Goal: Task Accomplishment & Management: Manage account settings

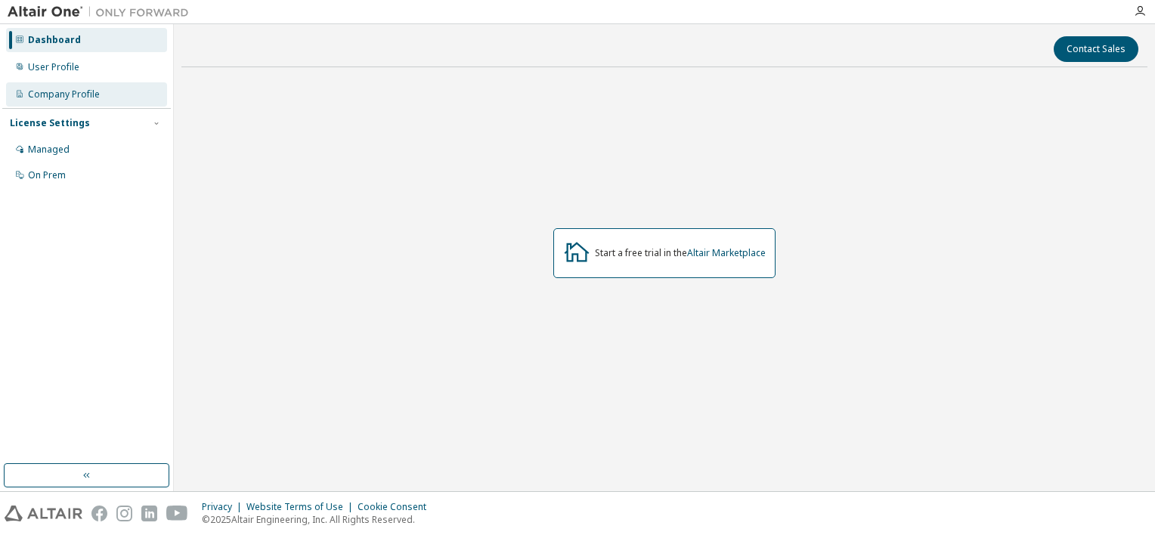
click at [112, 88] on div "Company Profile" at bounding box center [86, 94] width 161 height 24
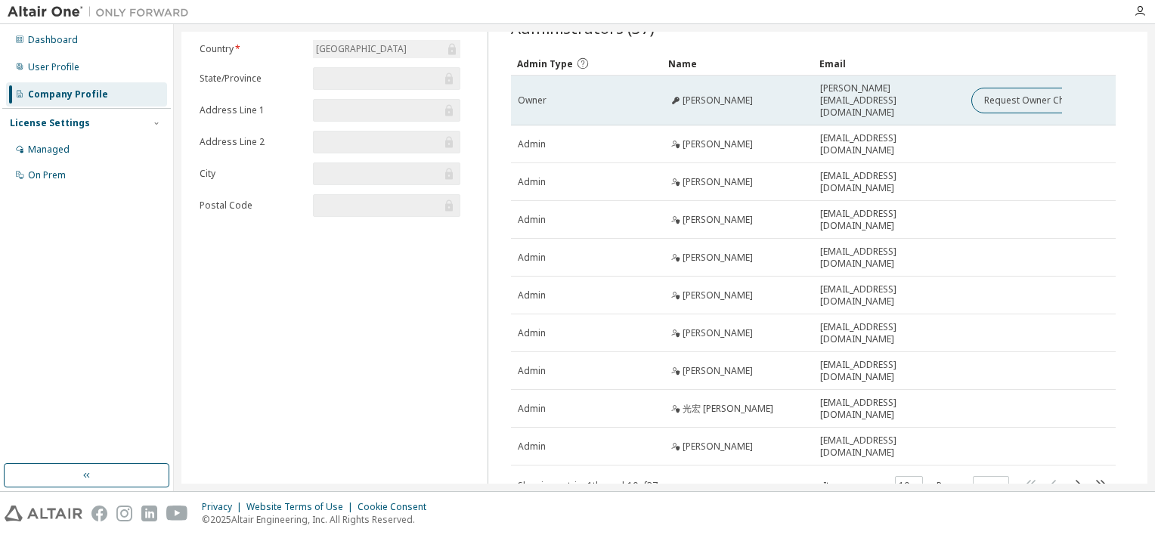
scroll to position [116, 0]
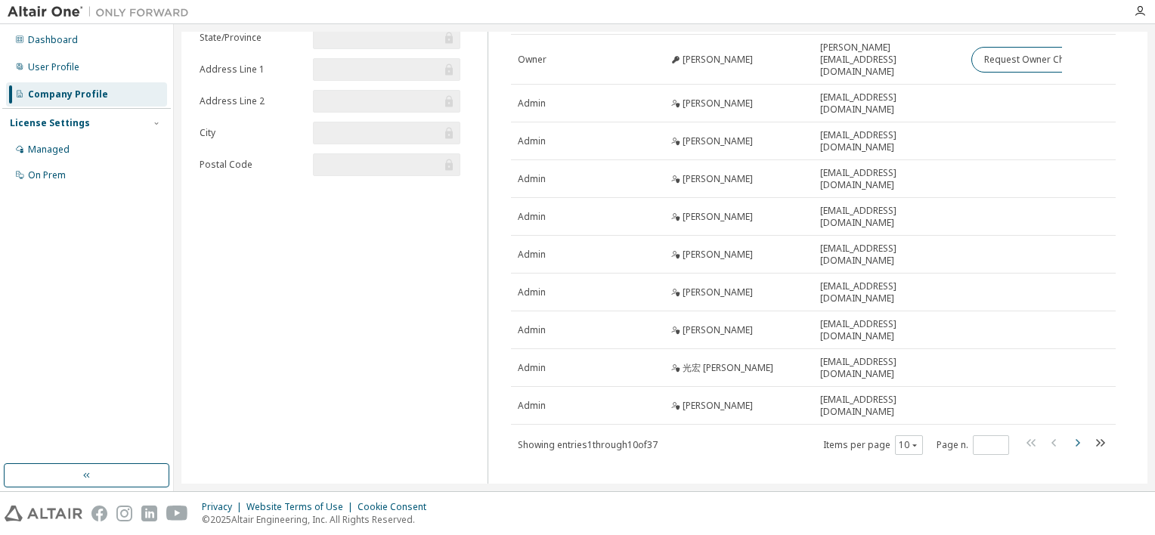
click at [1070, 434] on icon "button" at bounding box center [1077, 443] width 18 height 18
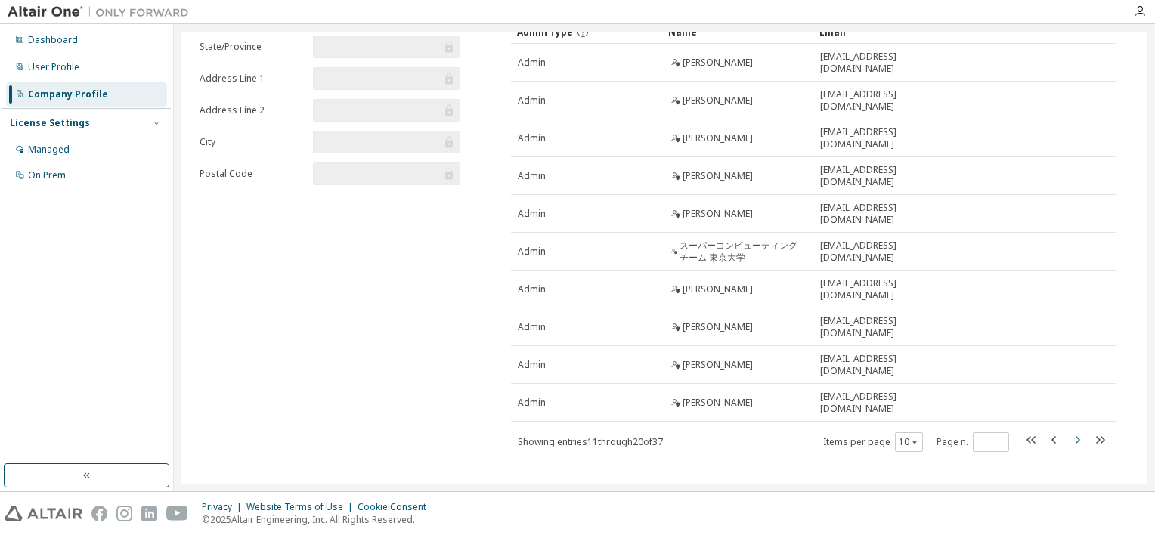
scroll to position [112, 0]
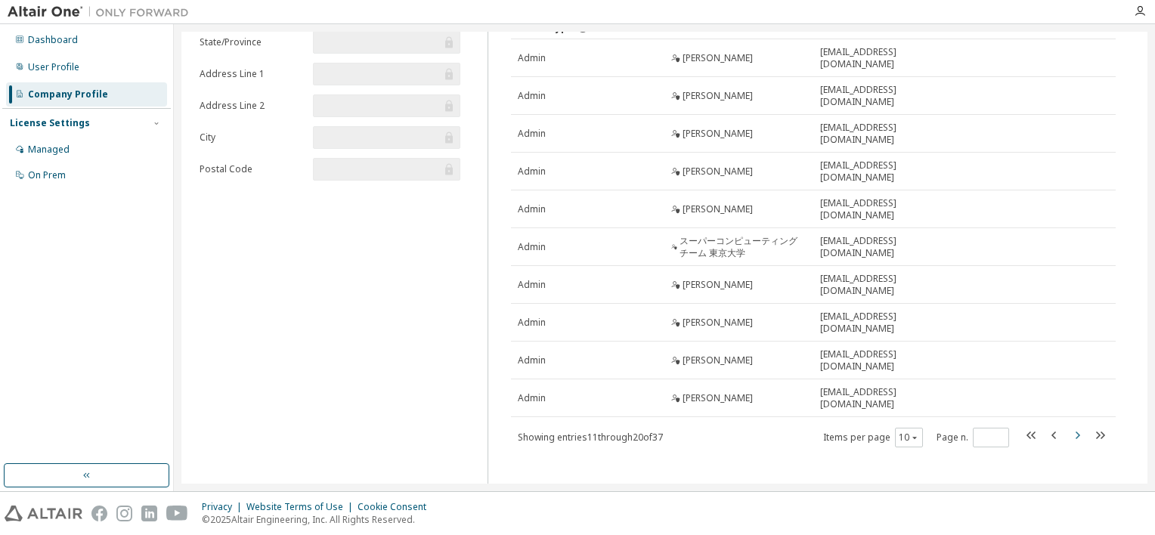
click at [1070, 426] on icon "button" at bounding box center [1077, 435] width 18 height 18
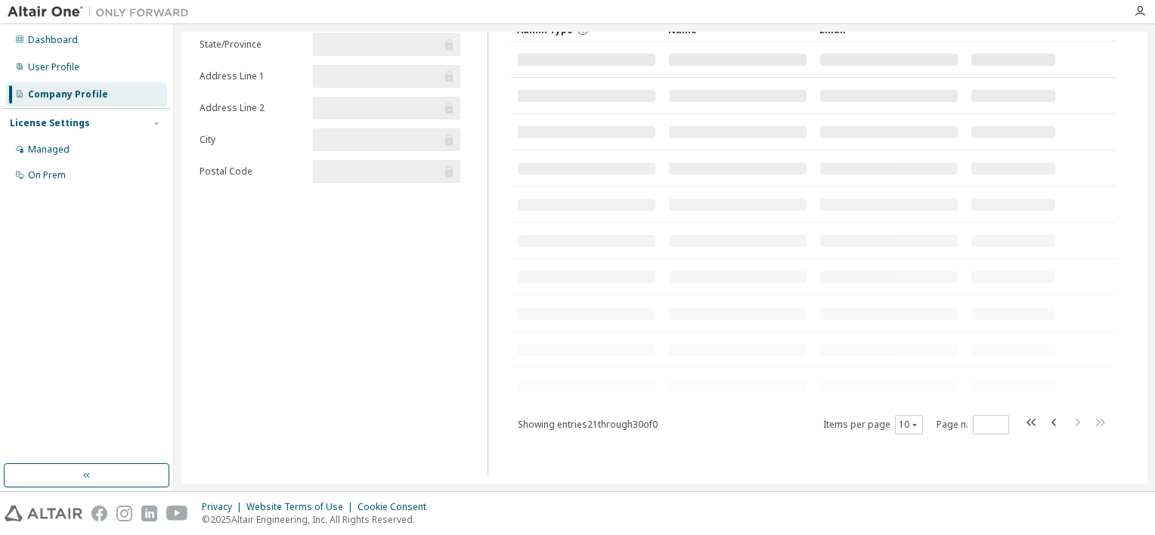
scroll to position [107, 0]
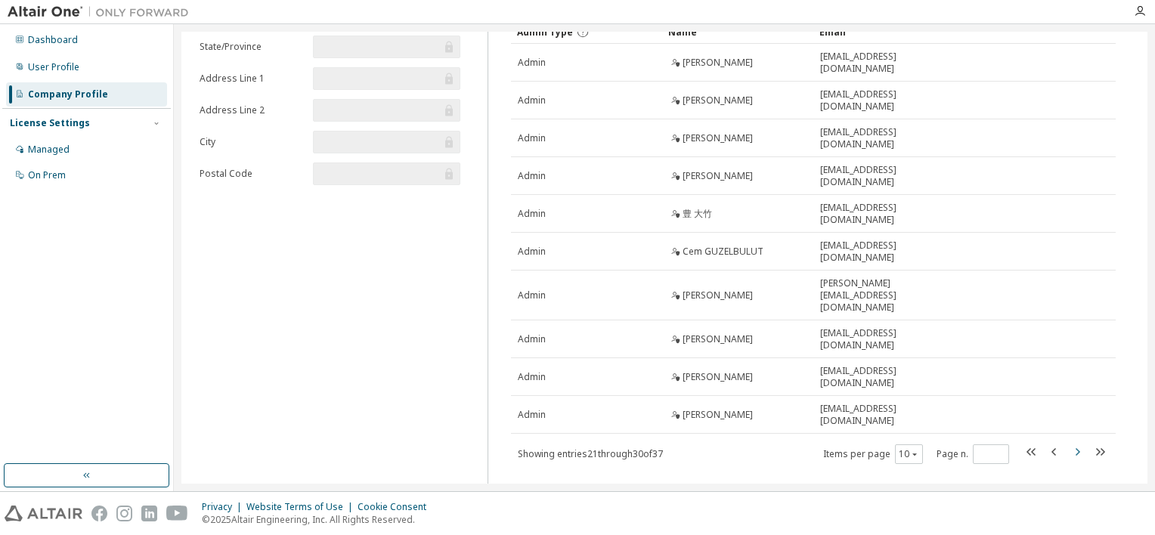
click at [1072, 443] on icon "button" at bounding box center [1077, 452] width 18 height 18
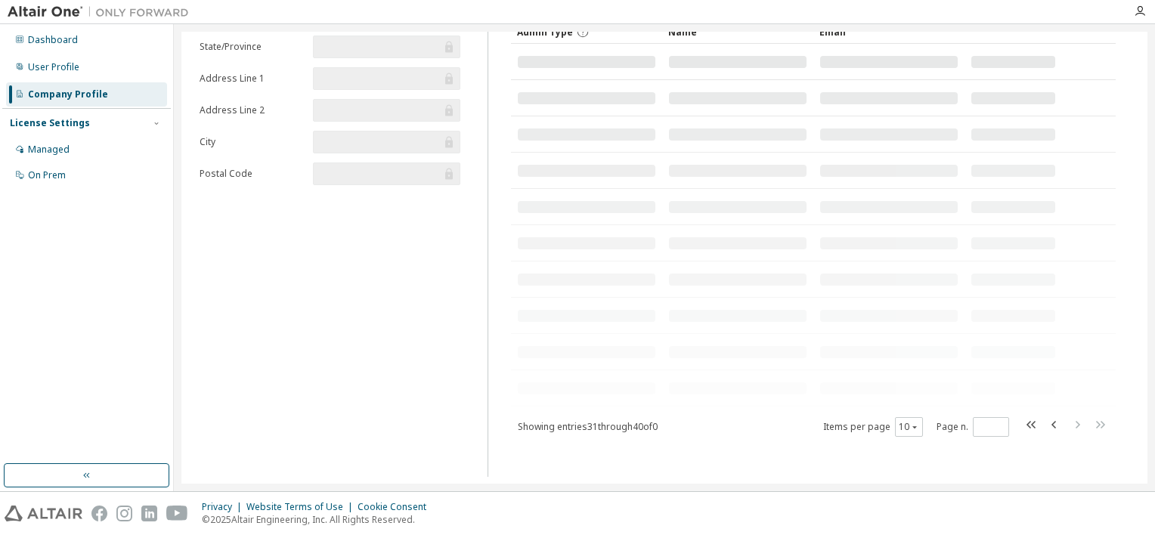
scroll to position [0, 0]
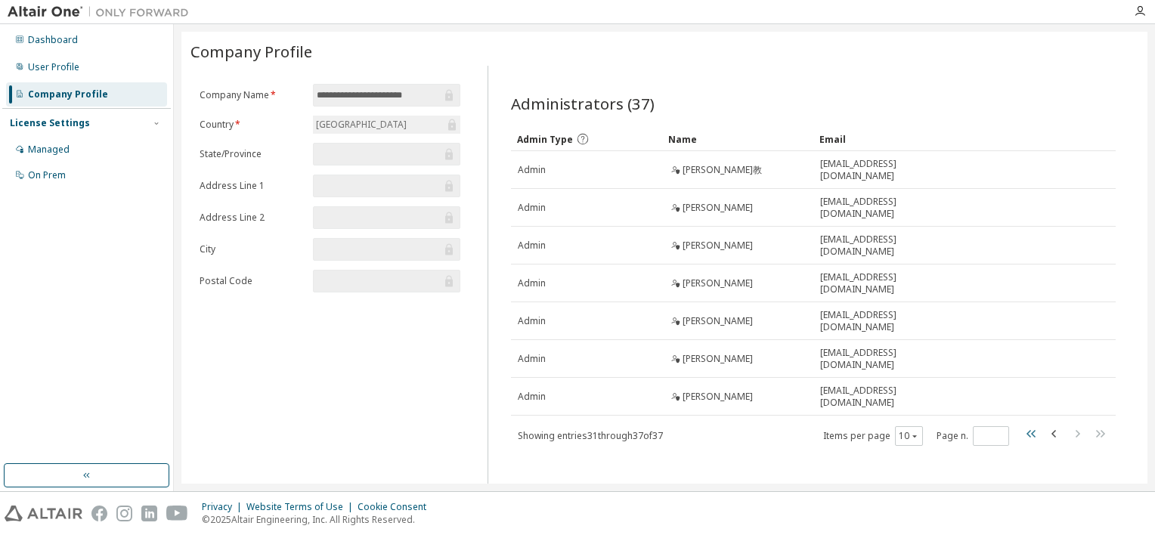
click at [1022, 428] on icon "button" at bounding box center [1031, 434] width 18 height 18
type input "*"
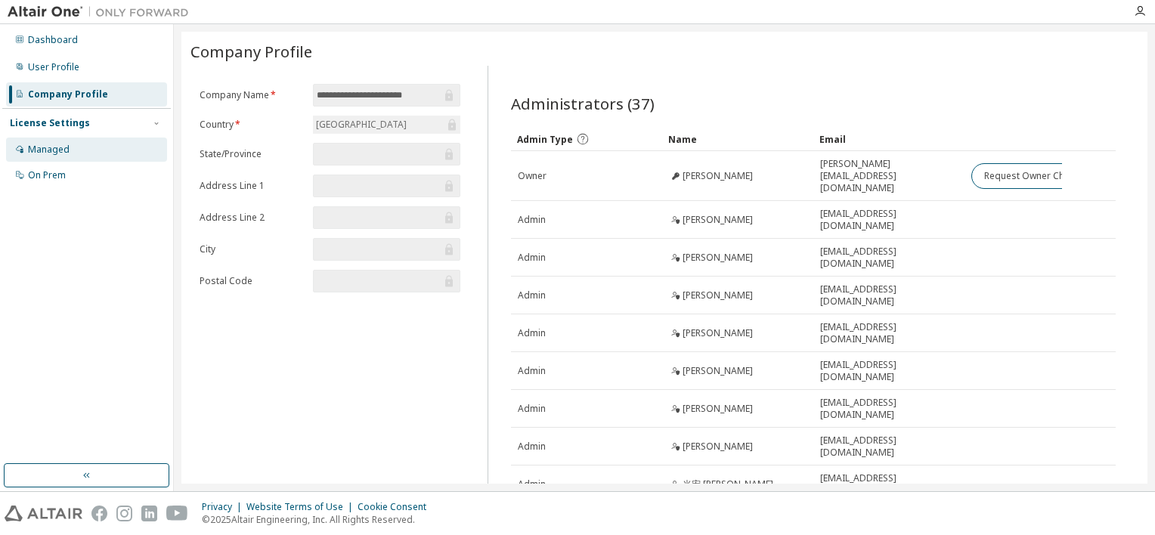
click at [94, 153] on div "Managed" at bounding box center [86, 150] width 161 height 24
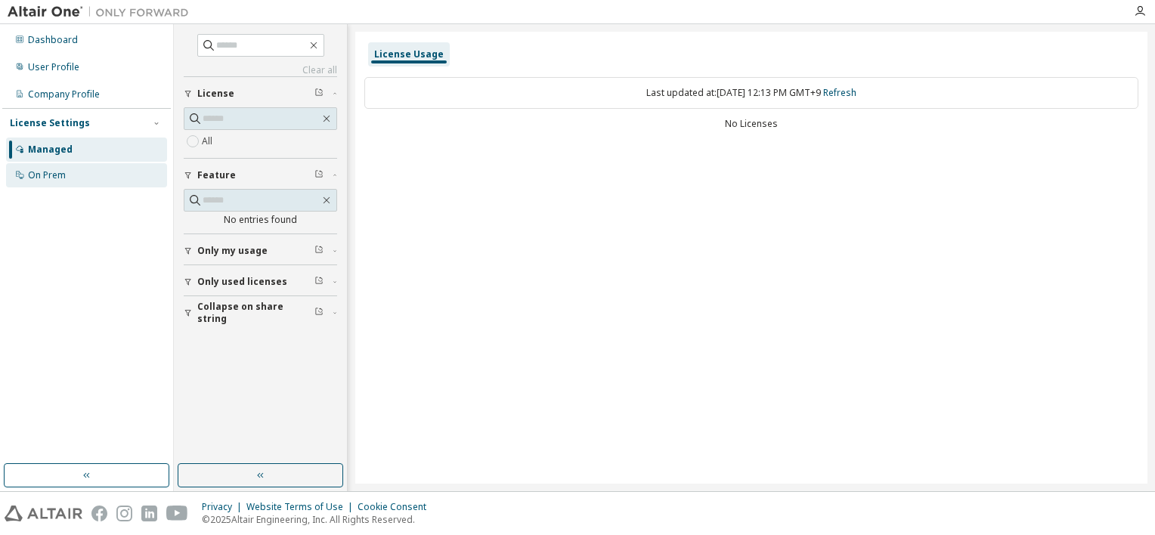
click at [77, 175] on div "On Prem" at bounding box center [86, 175] width 161 height 24
